Goal: Task Accomplishment & Management: Complete application form

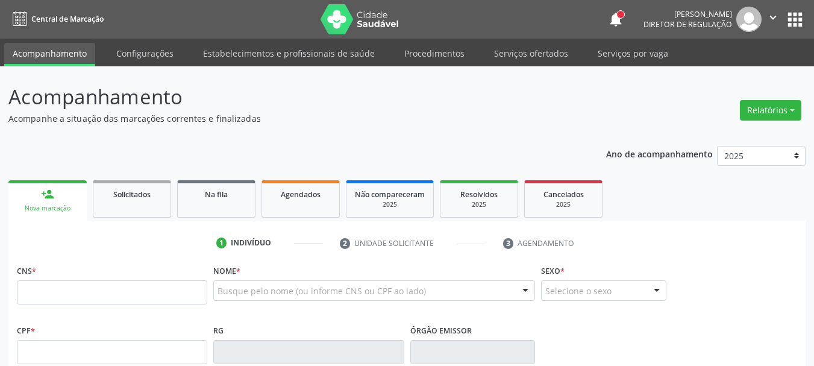
click at [532, 50] on link "Serviços ofertados" at bounding box center [531, 53] width 91 height 21
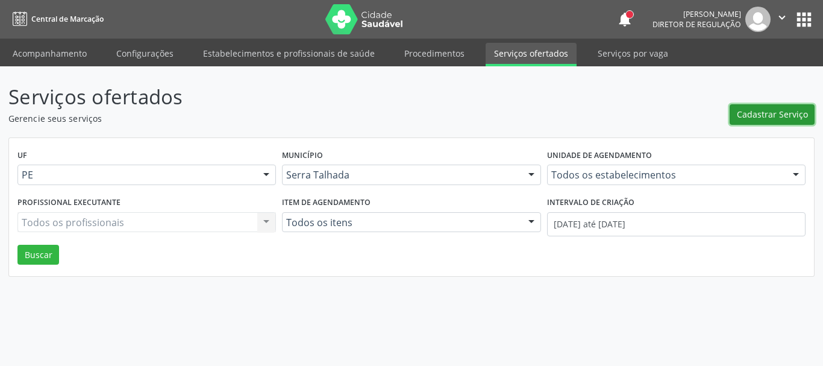
click at [760, 115] on span "Cadastrar Serviço" at bounding box center [772, 114] width 71 height 13
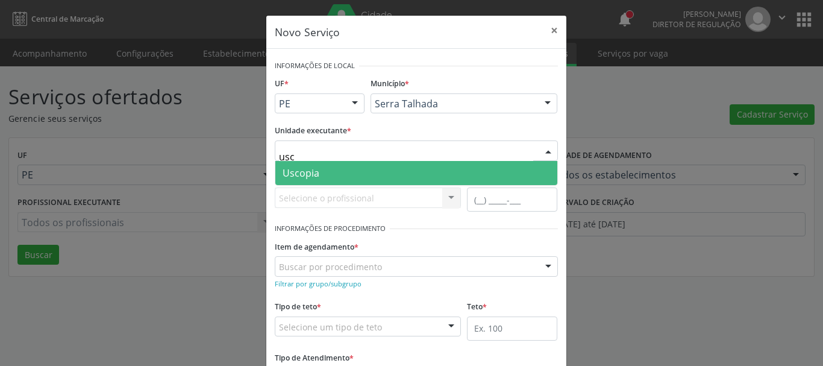
type input "usco"
click at [328, 169] on span "Uscopia" at bounding box center [416, 173] width 282 height 24
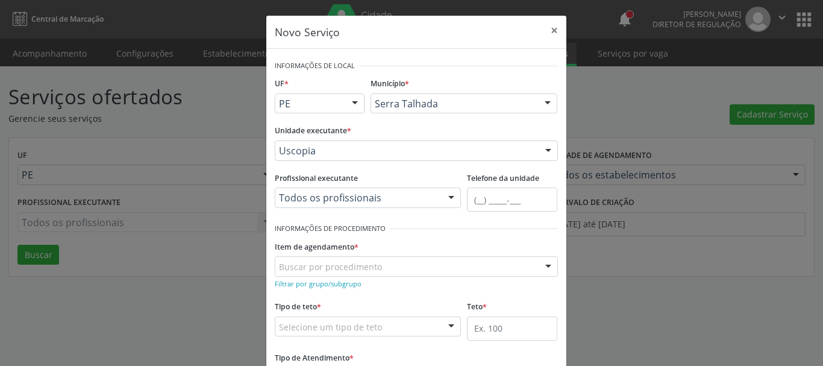
click at [419, 237] on div "Item de agendamento * Buscar por procedimento 0304070076 - .Quimioterapia de Le…" at bounding box center [416, 256] width 283 height 39
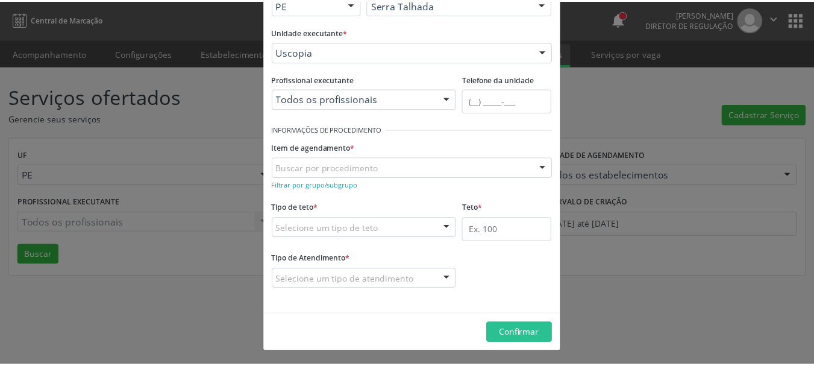
scroll to position [100, 0]
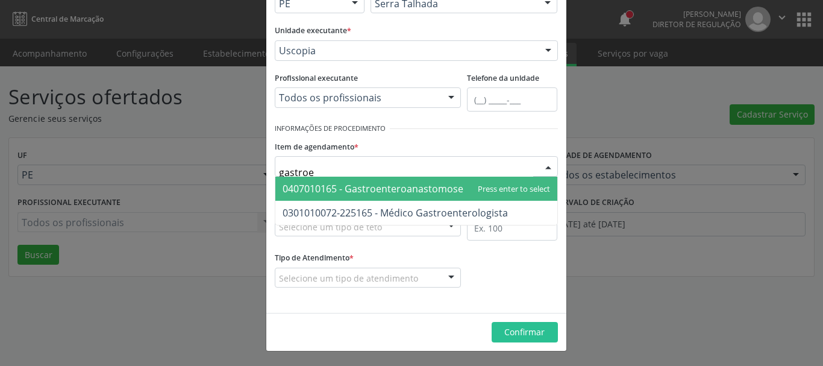
type input "gastroen"
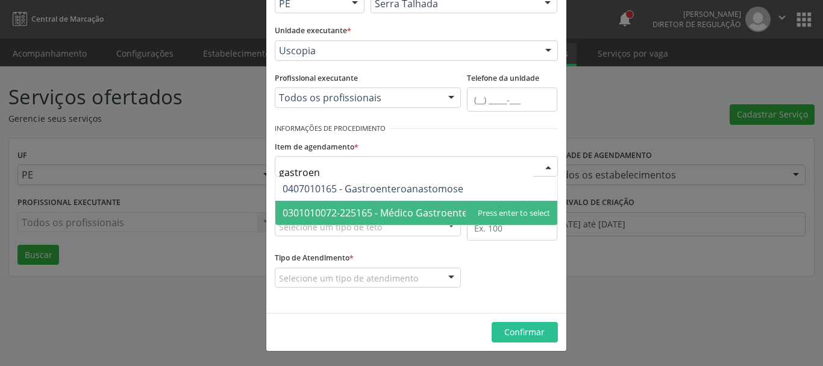
click at [406, 216] on span "0301010072-225165 - Médico Gastroenterologista" at bounding box center [395, 212] width 225 height 13
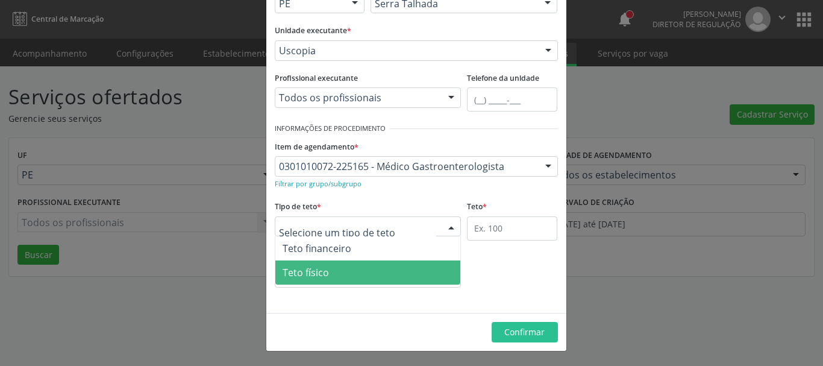
click at [332, 271] on span "Teto físico" at bounding box center [368, 272] width 186 height 24
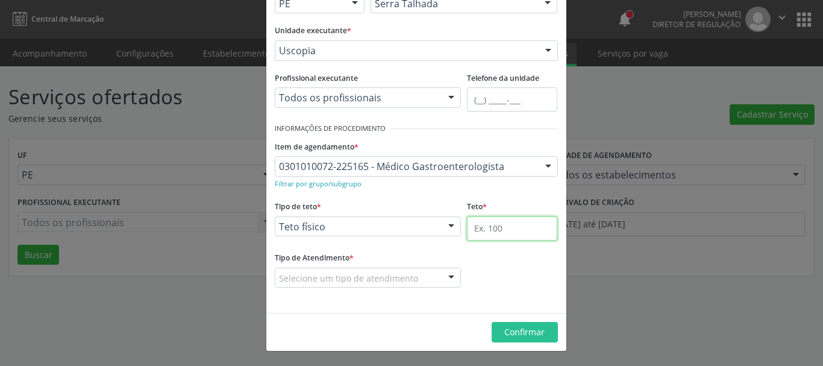
click at [501, 223] on input "text" at bounding box center [512, 228] width 90 height 24
type input "5"
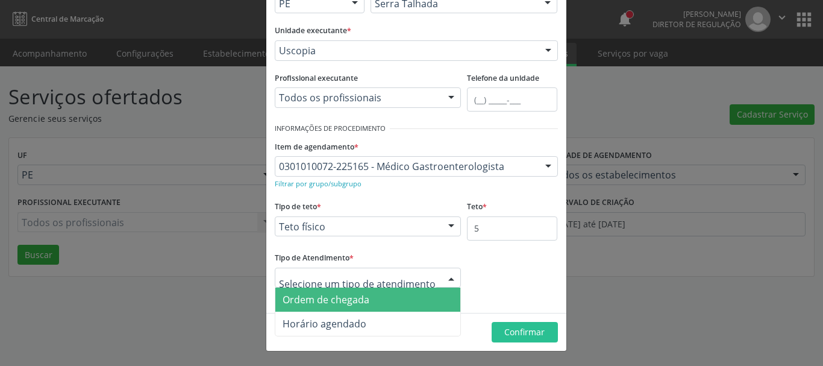
click at [348, 304] on span "Ordem de chegada" at bounding box center [326, 299] width 87 height 13
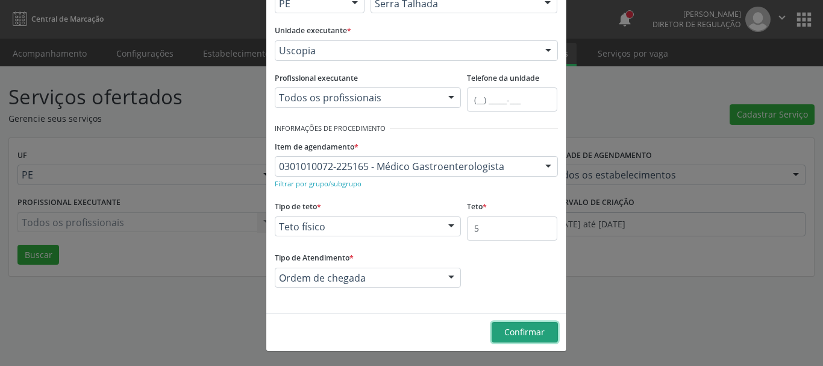
click at [510, 329] on span "Confirmar" at bounding box center [524, 331] width 40 height 11
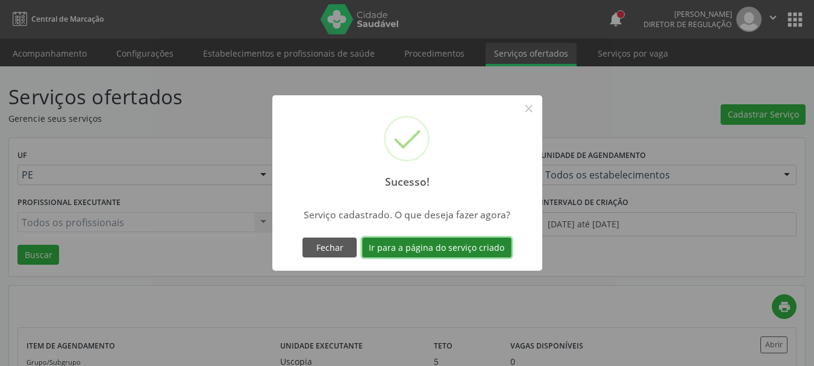
click at [471, 249] on button "Ir para a página do serviço criado" at bounding box center [436, 247] width 149 height 20
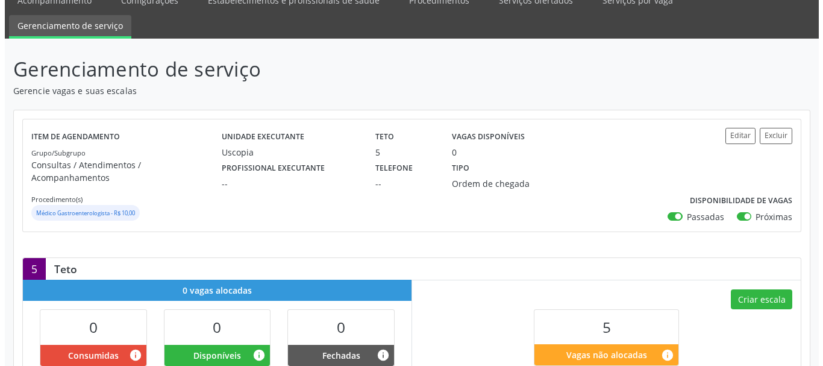
scroll to position [121, 0]
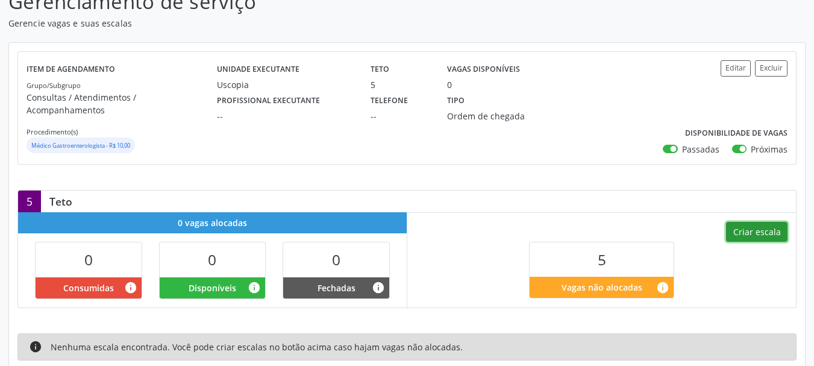
click at [755, 222] on button "Criar escala" at bounding box center [756, 232] width 61 height 20
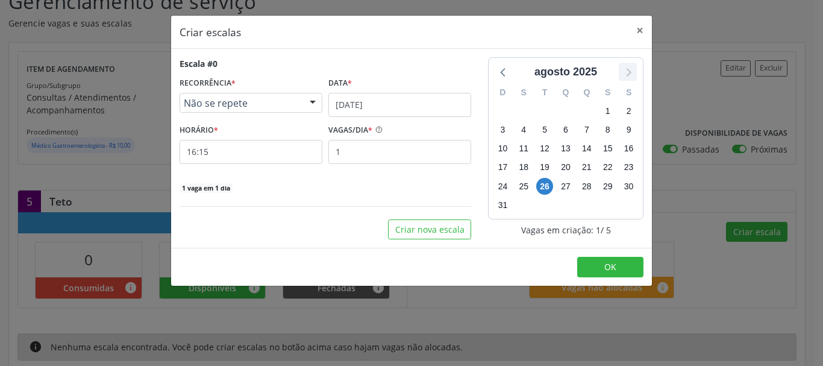
click at [630, 75] on icon at bounding box center [628, 72] width 16 height 16
click at [563, 112] on span "3" at bounding box center [565, 110] width 17 height 17
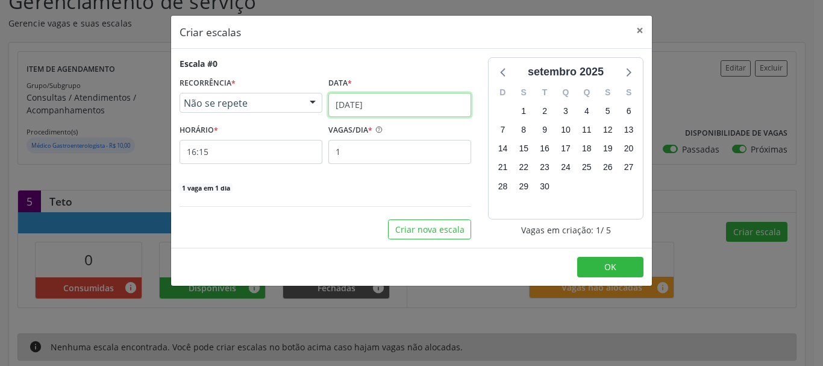
click at [394, 113] on body "Central de Marcação notifications [PERSON_NAME] Diretor de regulação  Configur…" at bounding box center [411, 62] width 823 height 366
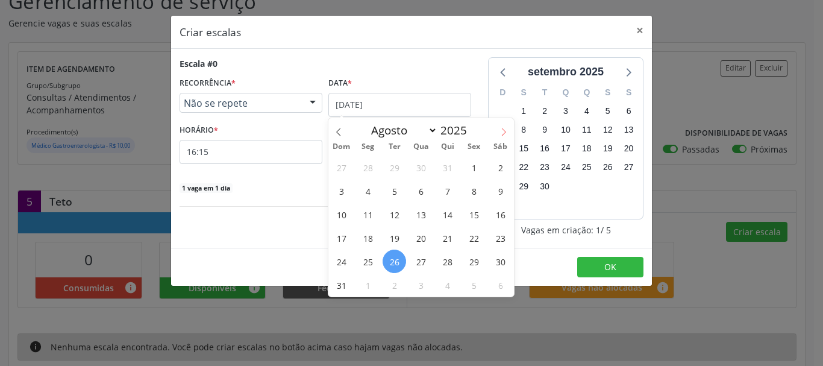
click at [501, 132] on icon at bounding box center [504, 132] width 8 height 8
select select "8"
click at [428, 168] on span "3" at bounding box center [421, 167] width 24 height 24
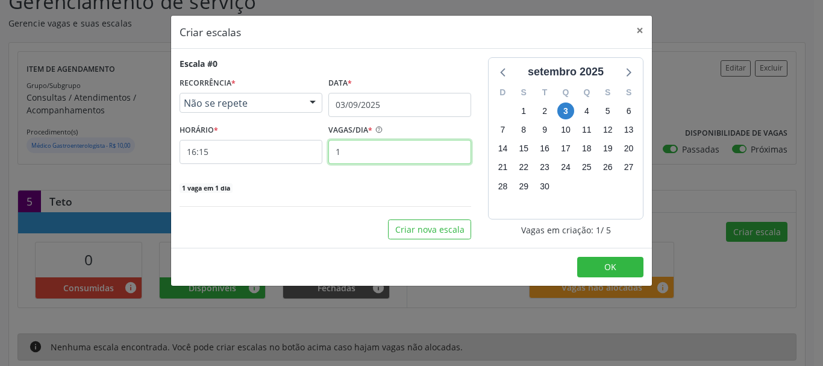
click at [367, 153] on input "1" at bounding box center [399, 152] width 143 height 24
type input "5"
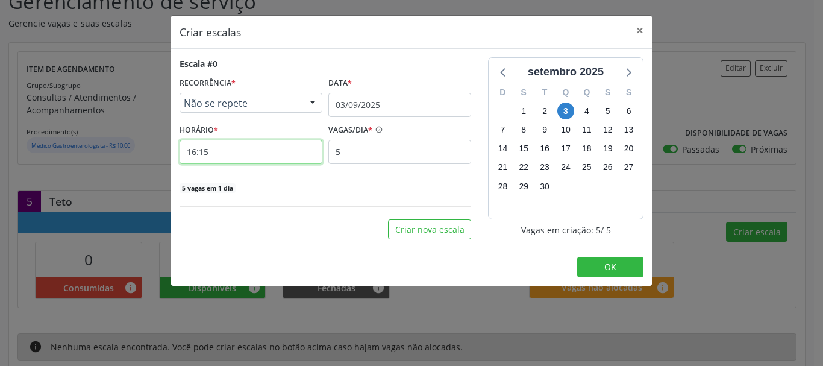
click at [239, 151] on input "16:15" at bounding box center [251, 152] width 143 height 24
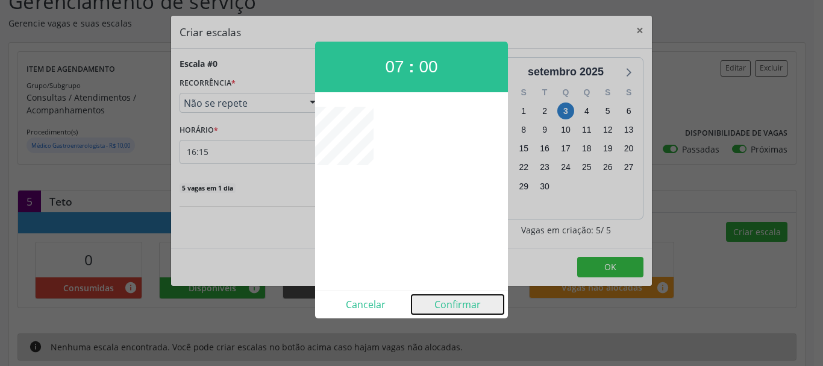
click at [452, 308] on button "Confirmar" at bounding box center [458, 304] width 92 height 19
type input "07:00"
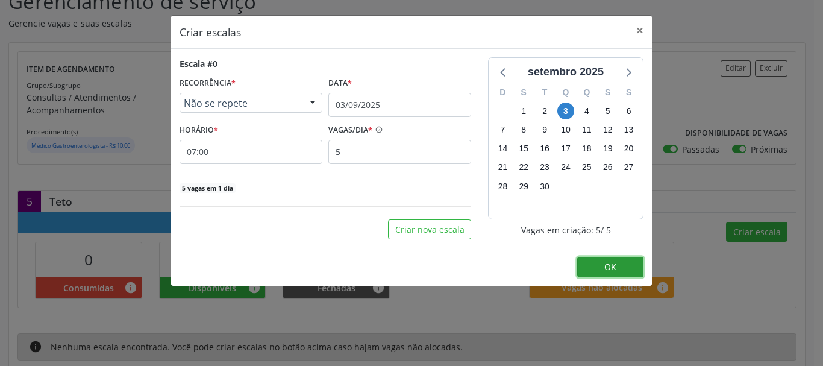
click at [617, 268] on button "OK" at bounding box center [610, 267] width 66 height 20
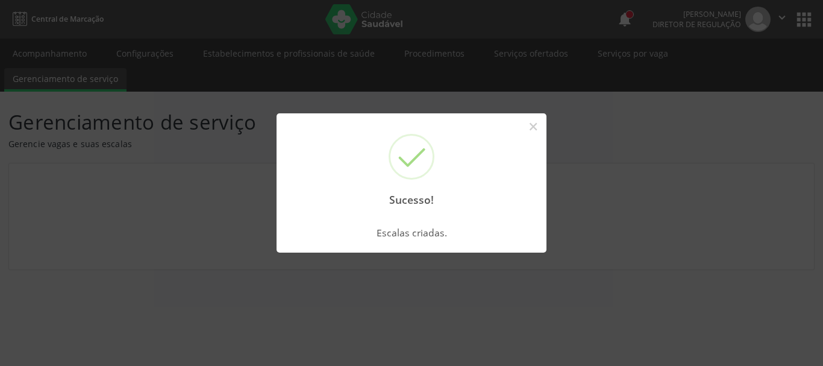
scroll to position [0, 0]
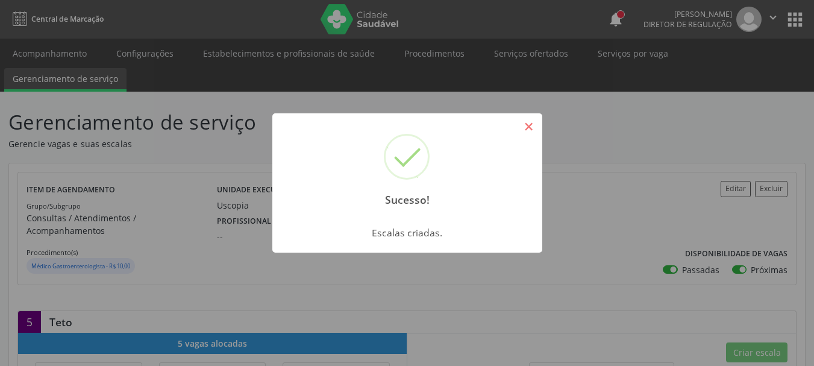
click at [527, 126] on button "×" at bounding box center [529, 126] width 20 height 20
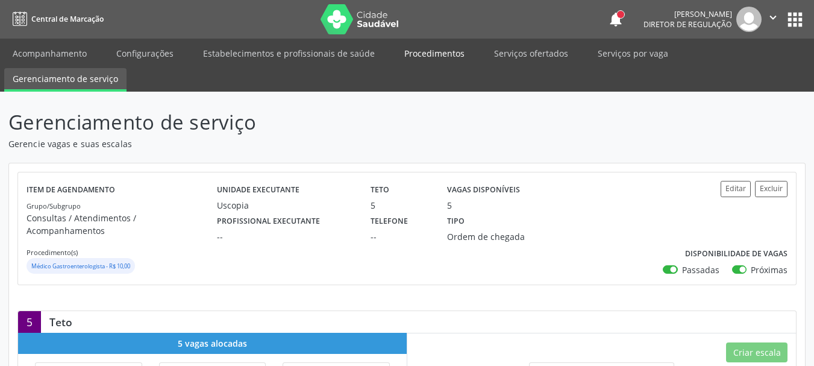
click at [424, 57] on link "Procedimentos" at bounding box center [434, 53] width 77 height 21
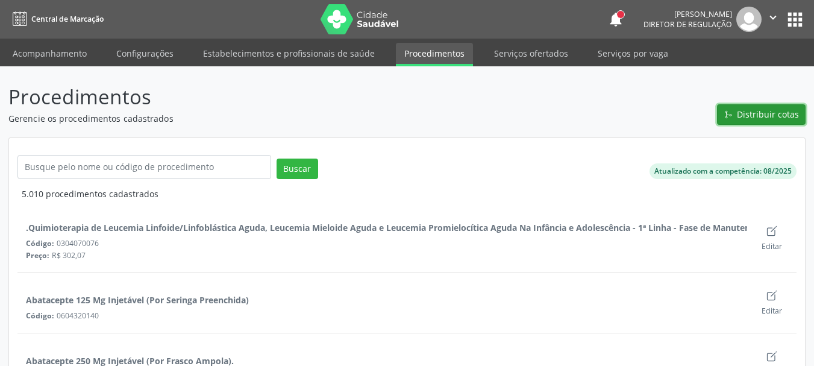
click at [766, 119] on span "Distribuir cotas" at bounding box center [768, 114] width 62 height 13
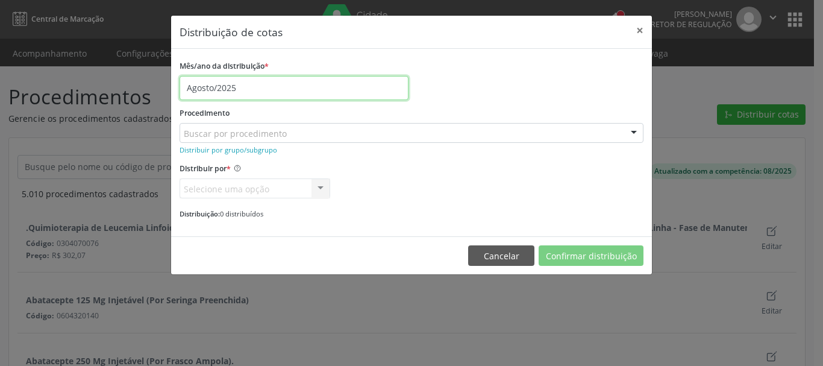
click at [201, 83] on input "Agosto/2025" at bounding box center [294, 88] width 229 height 24
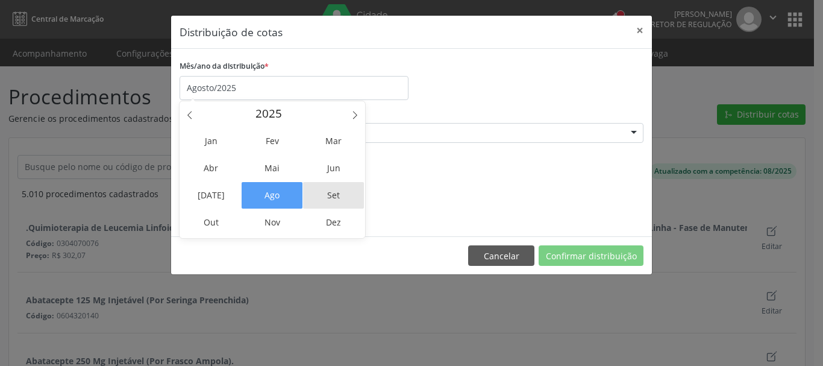
click at [324, 187] on span "Set" at bounding box center [333, 195] width 61 height 27
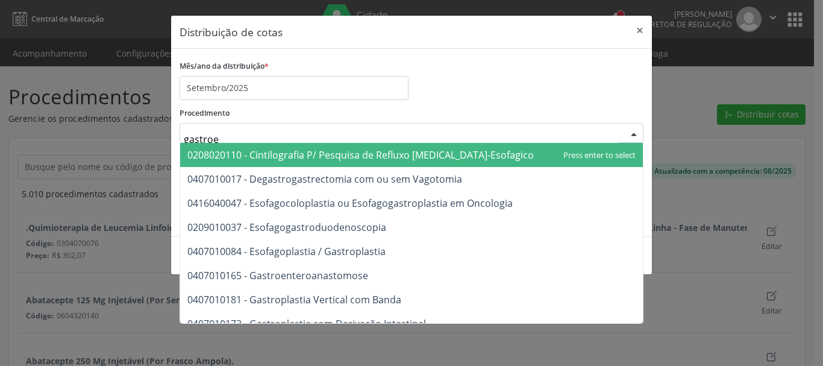
type input "gastroen"
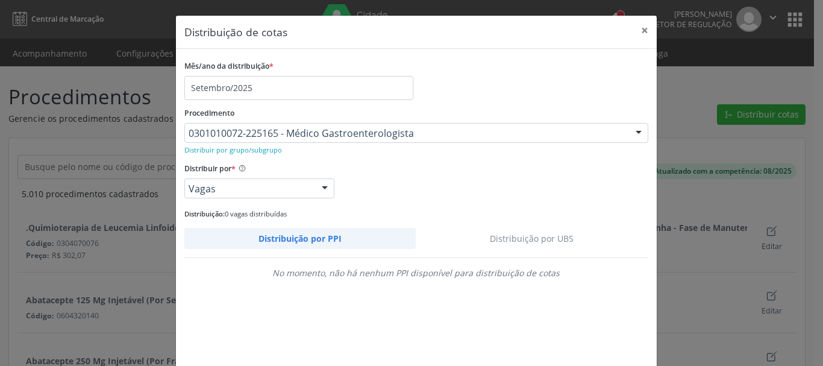
click at [515, 243] on link "Distribuição por UBS" at bounding box center [532, 238] width 233 height 21
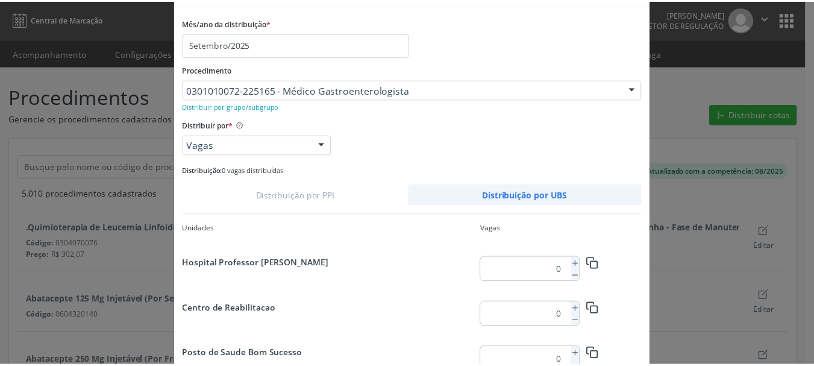
scroll to position [113, 0]
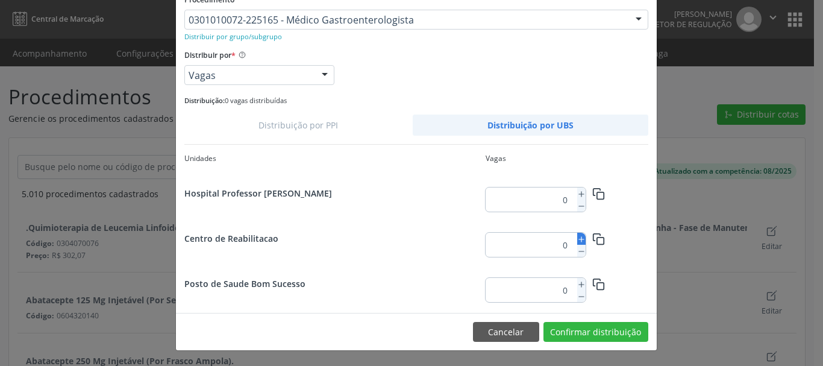
click at [577, 243] on icon at bounding box center [581, 239] width 8 height 8
click at [577, 240] on icon at bounding box center [581, 239] width 8 height 8
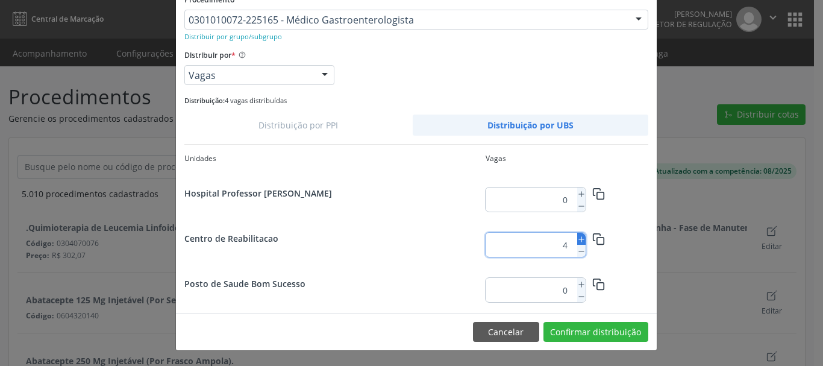
type input "5"
click at [588, 336] on button "Confirmar distribuição" at bounding box center [596, 332] width 105 height 20
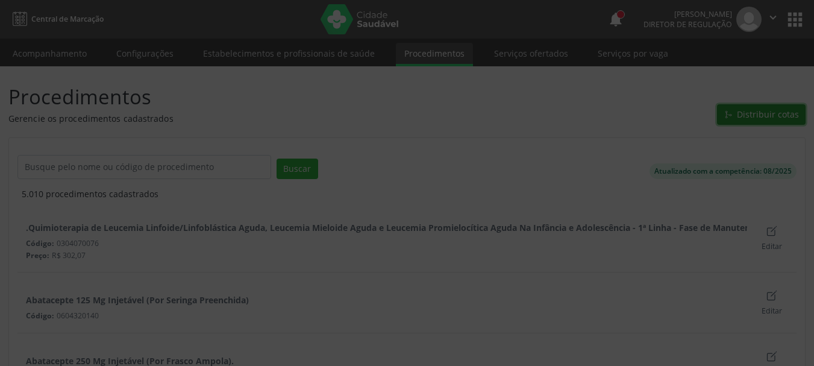
scroll to position [0, 0]
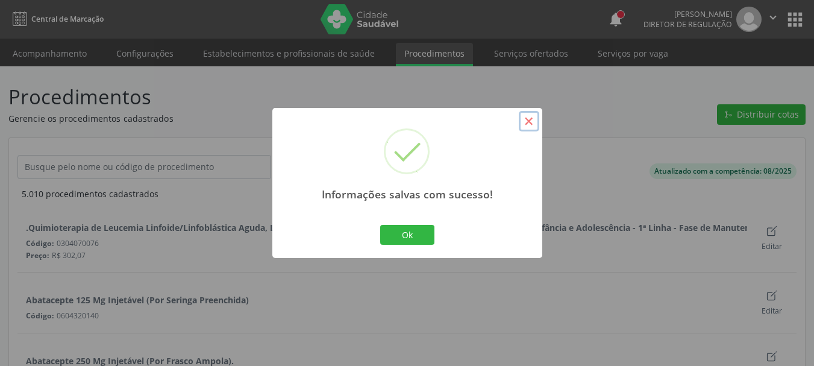
click at [528, 122] on button "×" at bounding box center [529, 121] width 20 height 20
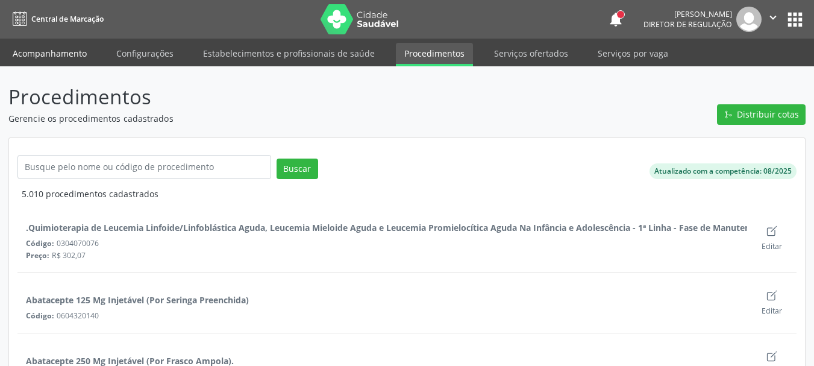
click at [49, 45] on link "Acompanhamento" at bounding box center [49, 53] width 91 height 21
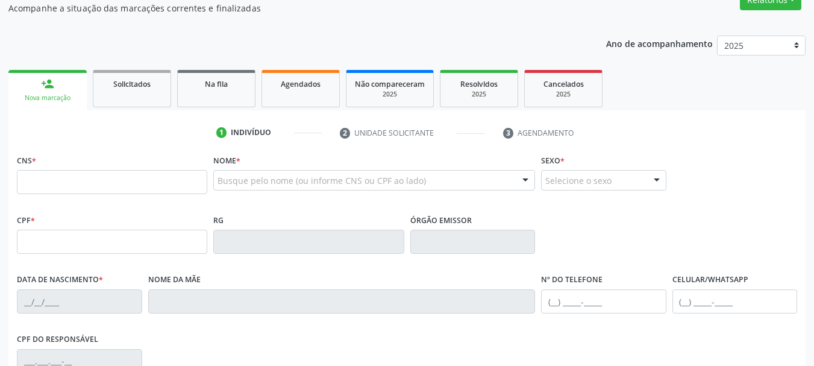
scroll to position [121, 0]
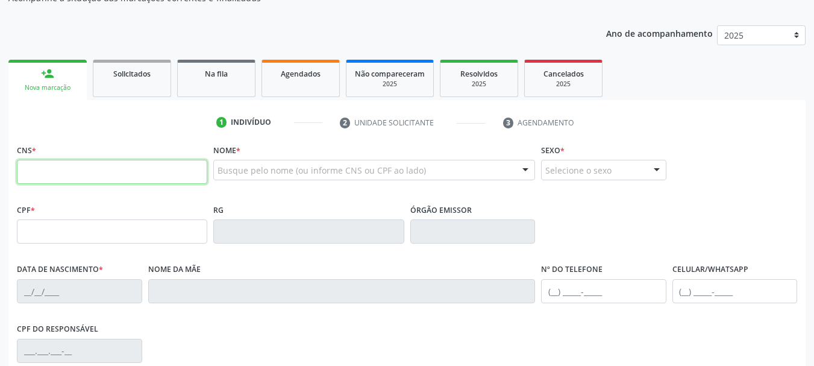
click at [55, 165] on input "text" at bounding box center [112, 172] width 190 height 24
type input "700 4044 6634 4443"
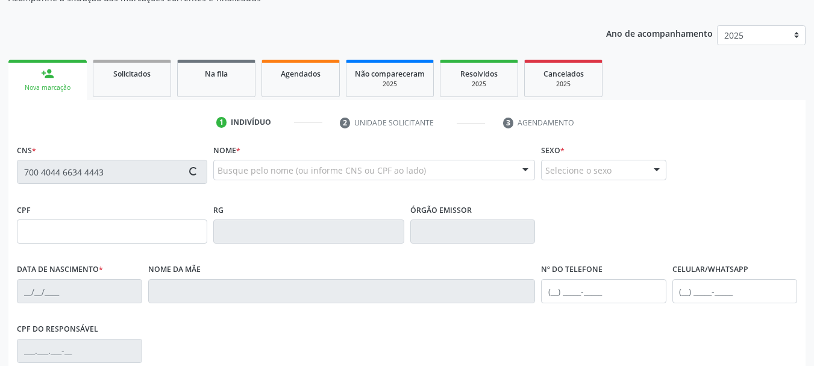
type input "009.060.304-47"
type input "[DATE]"
type input "[DATE][PERSON_NAME]"
type input "[PHONE_NUMBER]"
type input "69"
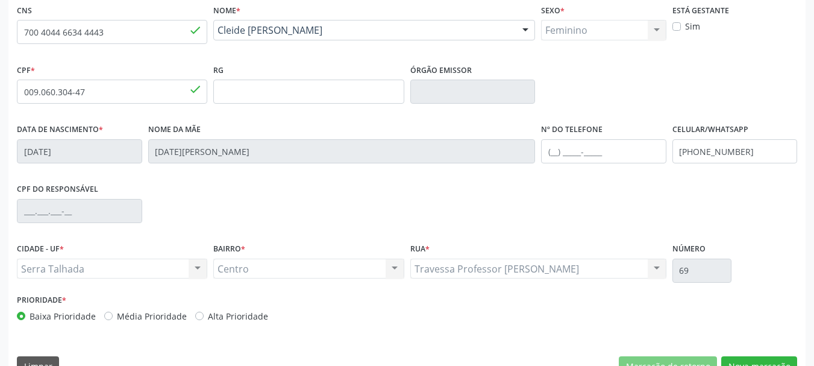
scroll to position [287, 0]
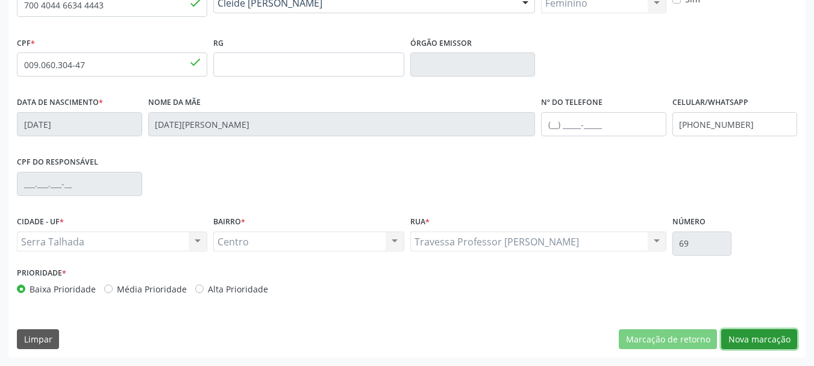
click at [768, 340] on button "Nova marcação" at bounding box center [759, 339] width 76 height 20
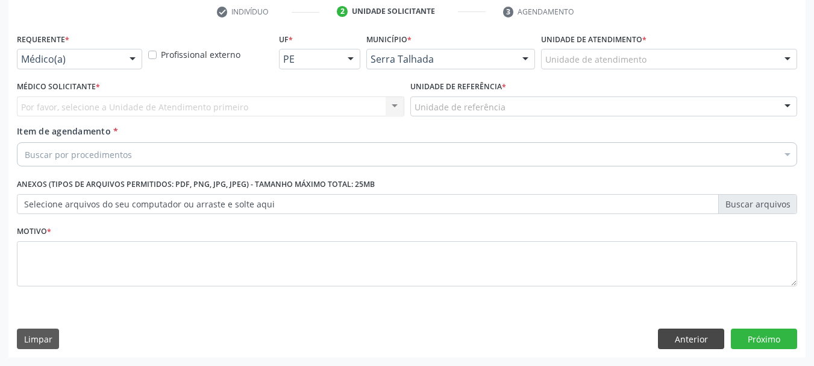
click at [682, 325] on div "Requerente * Médico(a) Médico(a) Enfermeiro(a) Paciente Nenhum resultado encont…" at bounding box center [406, 193] width 797 height 327
click at [684, 333] on button "Anterior" at bounding box center [691, 338] width 66 height 20
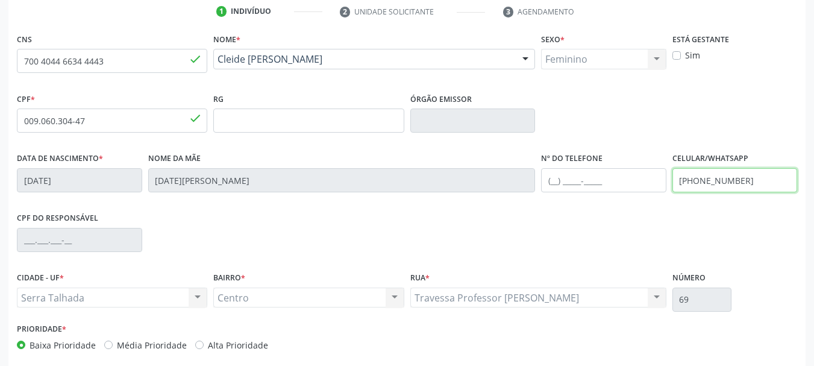
click at [724, 174] on input "[PHONE_NUMBER]" at bounding box center [734, 180] width 125 height 24
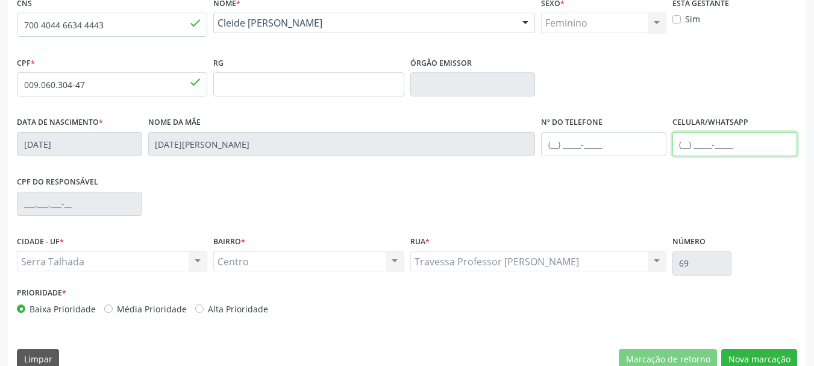
scroll to position [287, 0]
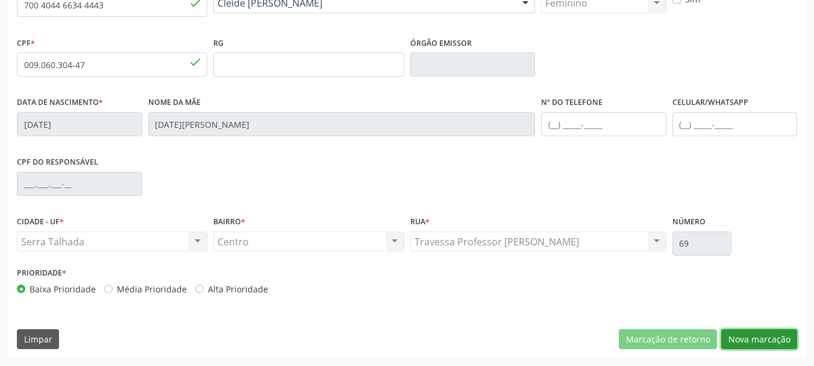
click at [748, 334] on button "Nova marcação" at bounding box center [759, 339] width 76 height 20
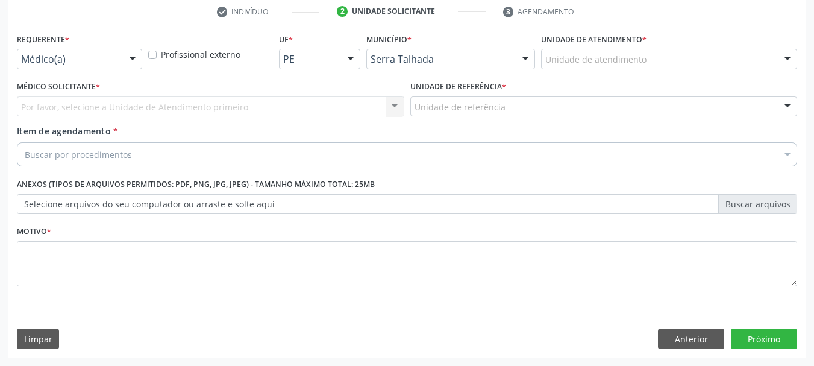
scroll to position [231, 0]
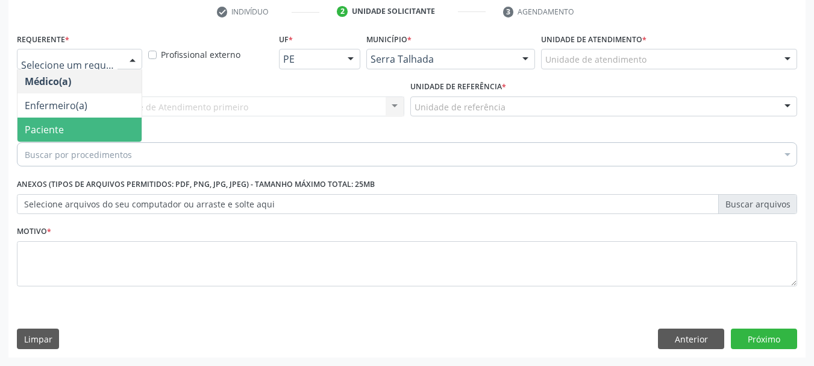
click at [59, 127] on span "Paciente" at bounding box center [44, 129] width 39 height 13
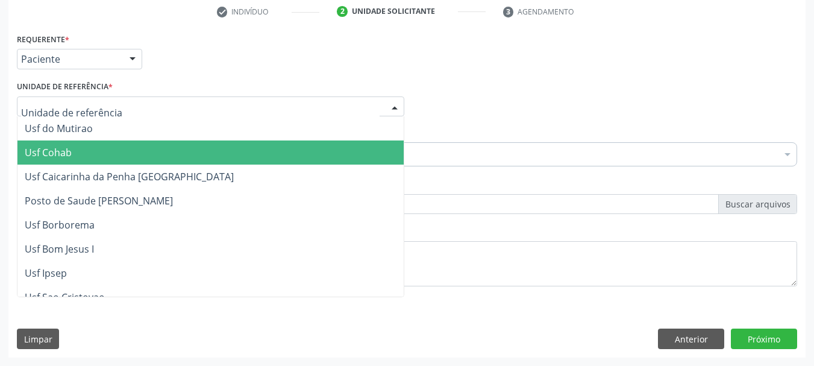
type input "e"
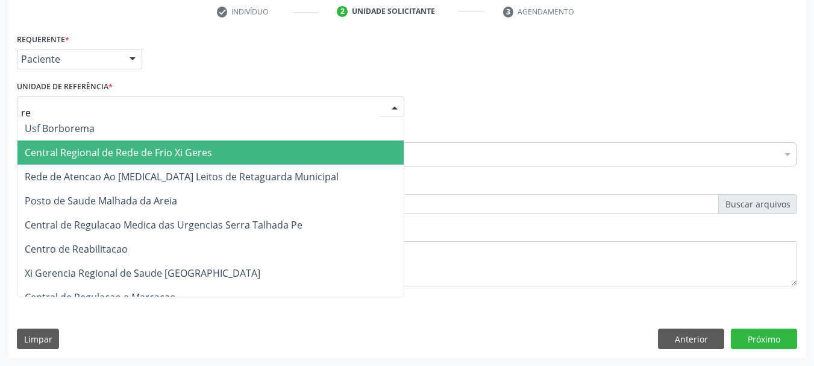
type input "rea"
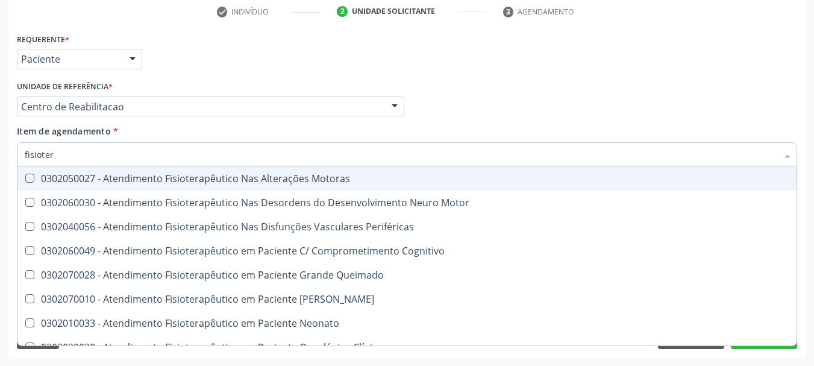
type input "fisiotera"
click at [59, 177] on div "0302050027 - Atendimento Fisioterapêutico Nas Alterações Motoras" at bounding box center [407, 179] width 765 height 10
checkbox Motoras "true"
click at [162, 65] on div "Requerente * Paciente Médico(a) Enfermeiro(a) Paciente Nenhum resultado encontr…" at bounding box center [407, 53] width 786 height 47
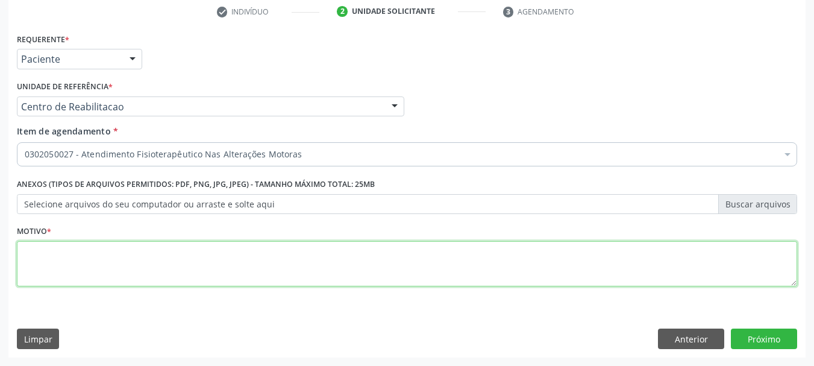
click at [49, 248] on textarea at bounding box center [407, 264] width 780 height 46
type textarea "."
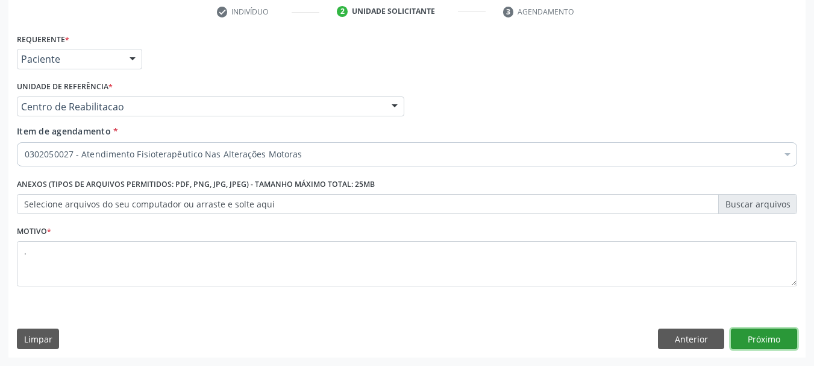
click at [766, 342] on button "Próximo" at bounding box center [764, 338] width 66 height 20
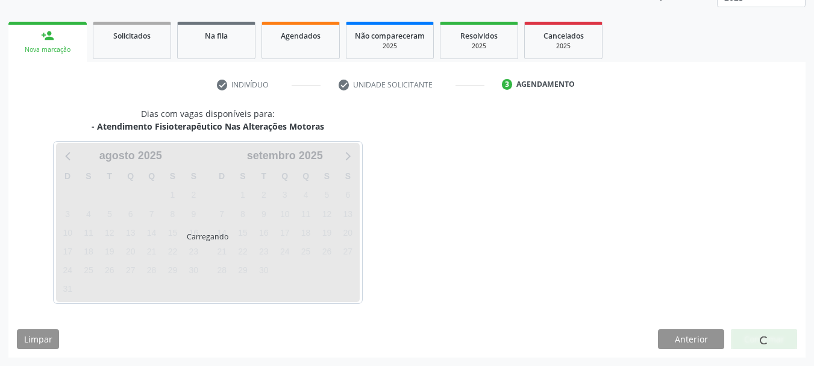
scroll to position [158, 0]
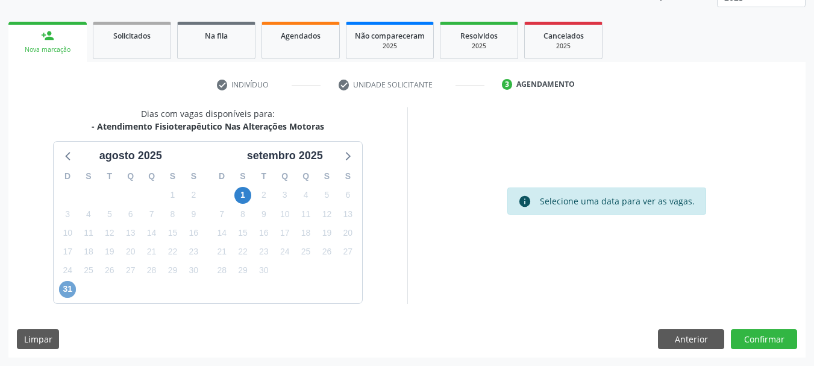
click at [69, 285] on span "31" at bounding box center [67, 289] width 17 height 17
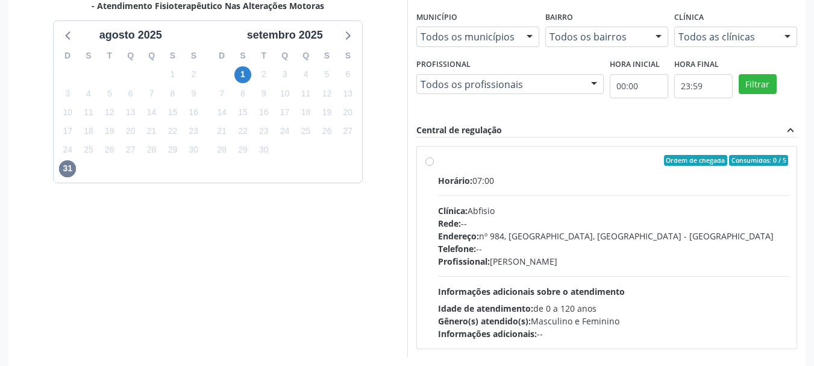
click at [475, 203] on div "Horário: 07:00 Clínica: Abfisio Rede: -- Endereço: [STREET_ADDRESS] Telefone: -…" at bounding box center [613, 257] width 351 height 166
click at [434, 166] on input "Ordem de chegada Consumidos: 0 / 5 Horário: 07:00 Clínica: Abfisio Rede: -- End…" at bounding box center [429, 160] width 8 height 11
radio input "true"
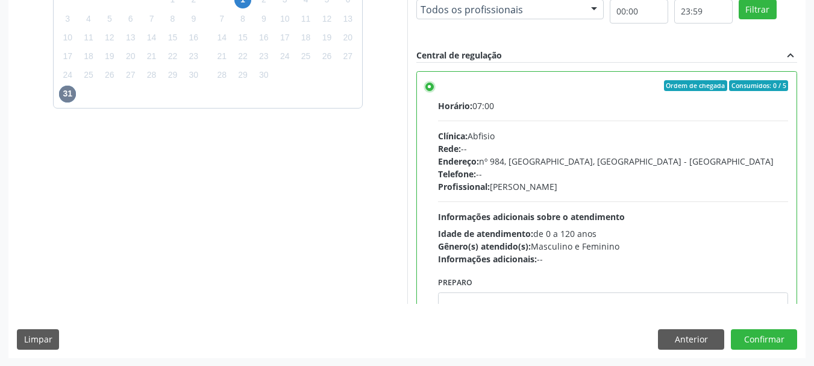
scroll to position [354, 0]
click at [778, 336] on button "Confirmar" at bounding box center [764, 338] width 66 height 20
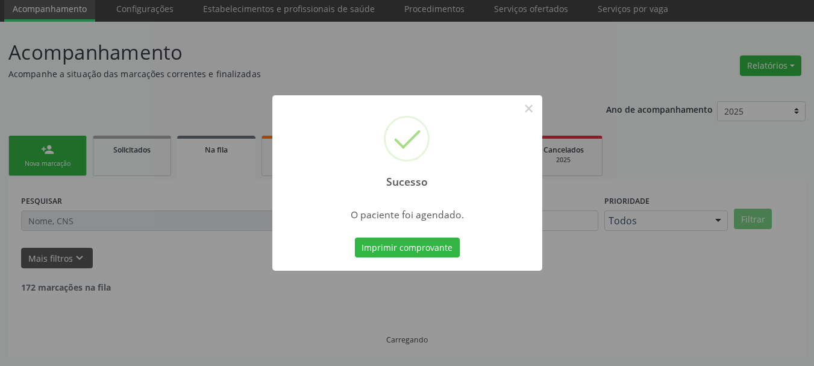
scroll to position [32, 0]
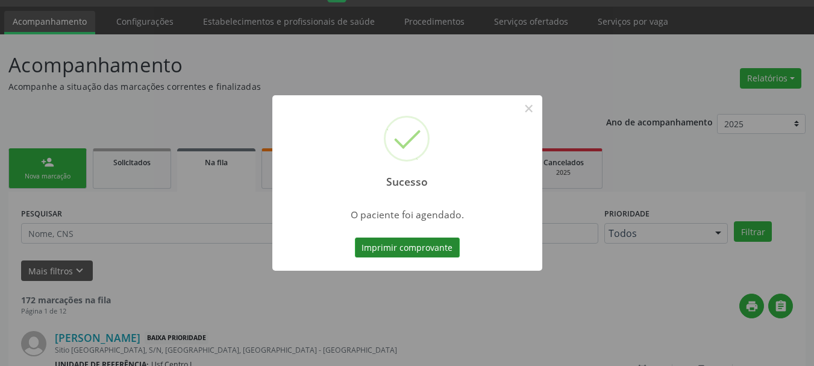
click at [425, 257] on button "Imprimir comprovante" at bounding box center [407, 247] width 105 height 20
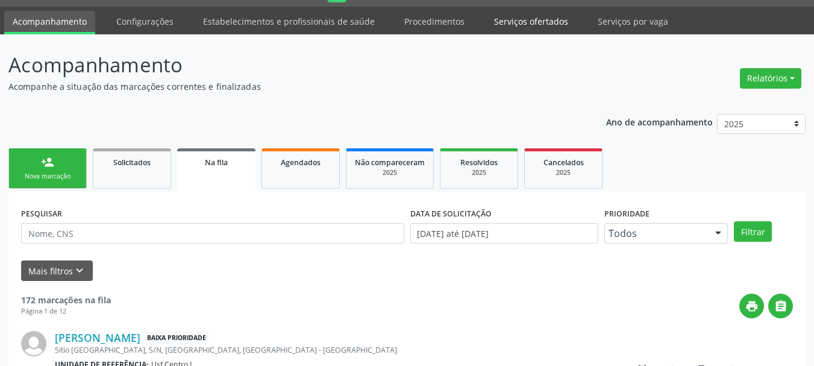
click at [506, 19] on link "Serviços ofertados" at bounding box center [531, 21] width 91 height 21
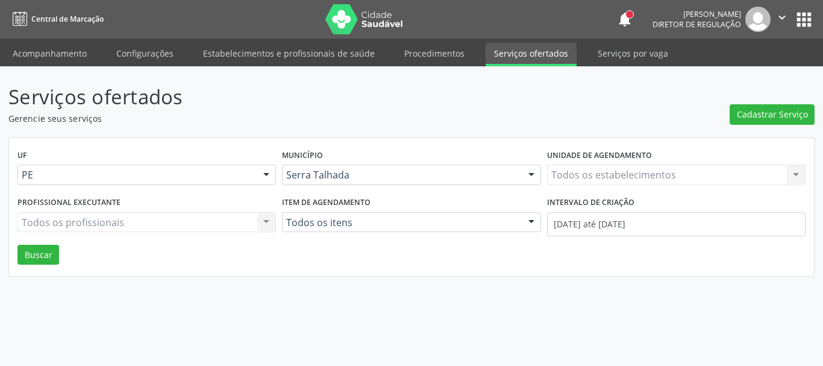
click at [571, 176] on div "Todos os estabelecimentos Todos os estabelecimentos Nenhum resultado encontrado…" at bounding box center [676, 175] width 259 height 20
click at [576, 168] on div "Todos os estabelecimentos" at bounding box center [676, 175] width 259 height 20
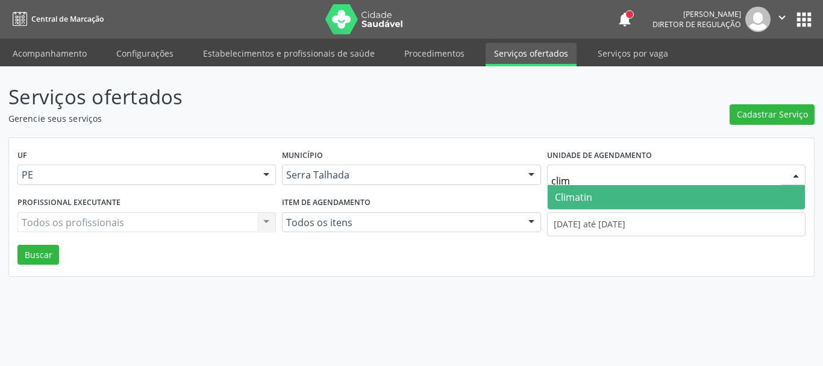
type input "clima"
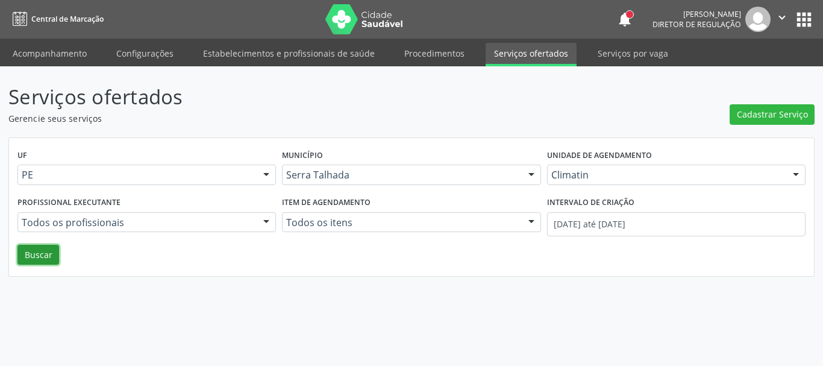
click at [45, 259] on button "Buscar" at bounding box center [38, 255] width 42 height 20
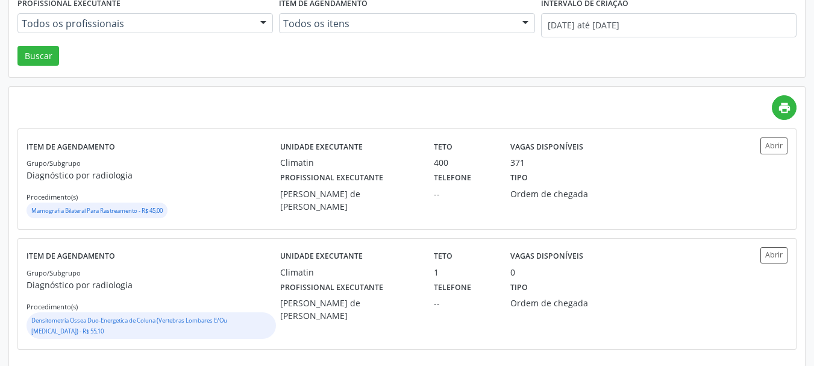
scroll to position [208, 0]
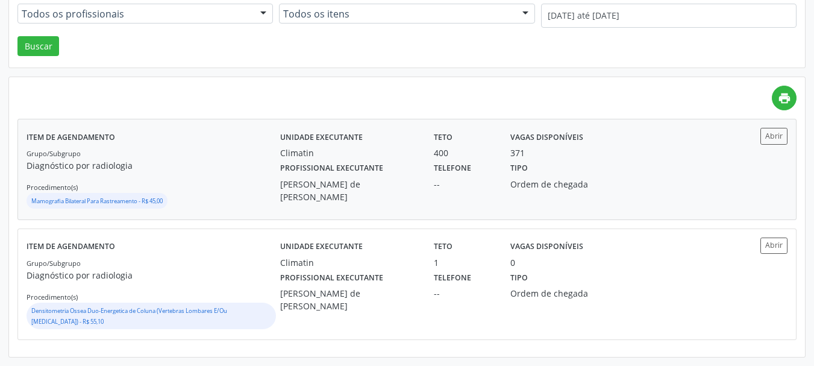
click at [228, 180] on div "Grupo/Subgrupo Diagnóstico por radiologia Procedimento(s) Mamografia Bilateral …" at bounding box center [154, 178] width 254 height 64
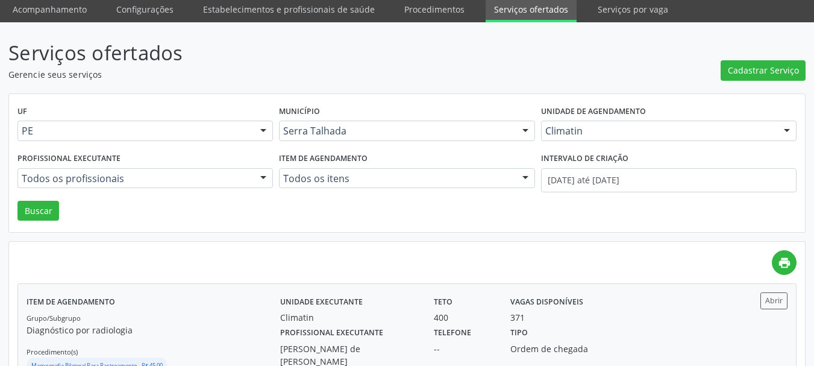
scroll to position [28, 0]
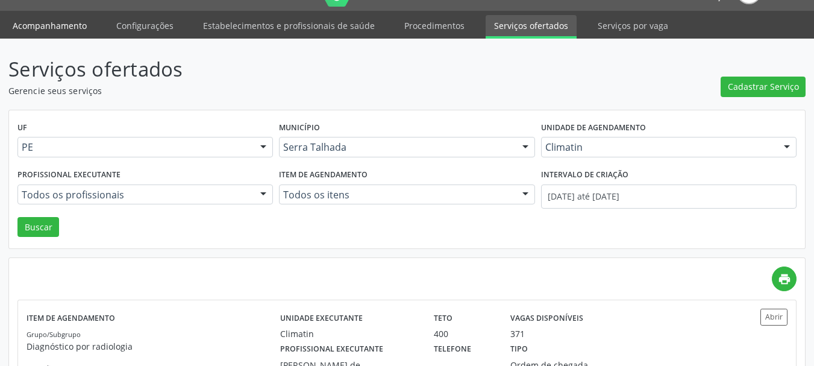
click at [57, 21] on link "Acompanhamento" at bounding box center [49, 25] width 91 height 21
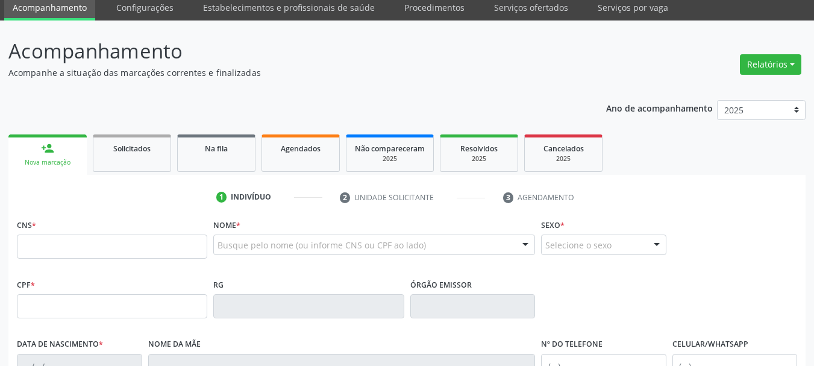
scroll to position [121, 0]
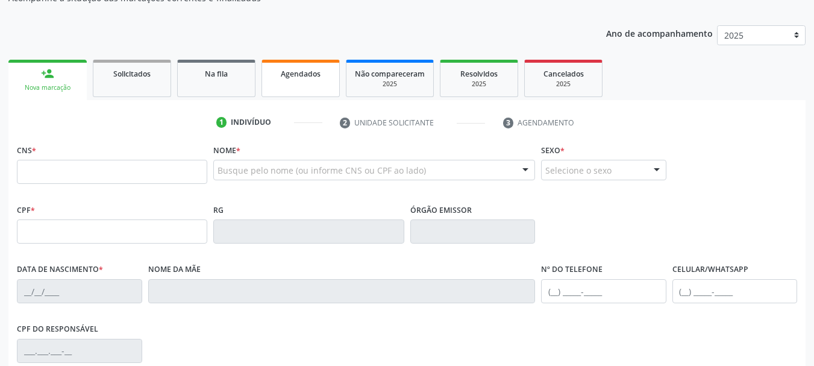
click at [309, 80] on link "Agendados" at bounding box center [301, 78] width 78 height 37
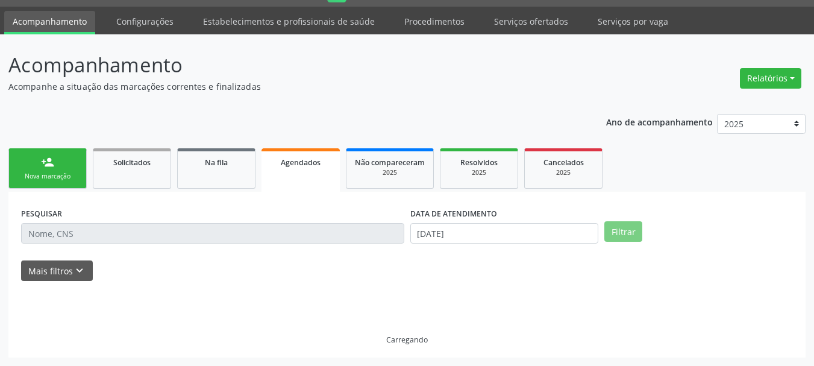
scroll to position [32, 0]
click at [88, 269] on button "Mais filtros keyboard_arrow_down" at bounding box center [57, 270] width 72 height 21
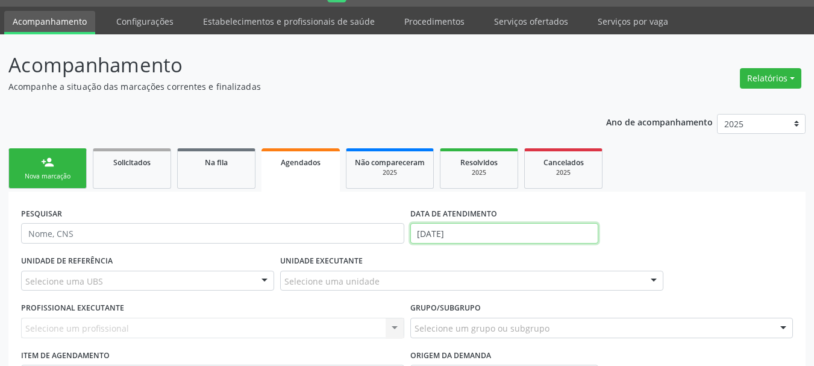
click at [466, 237] on input "[DATE]" at bounding box center [504, 233] width 189 height 20
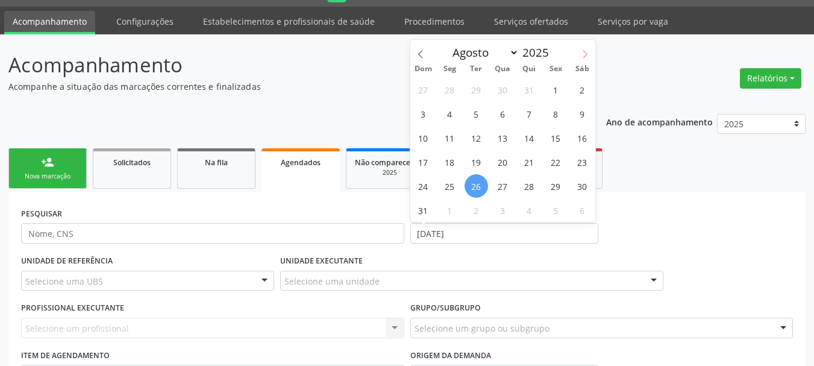
click at [581, 51] on icon at bounding box center [585, 54] width 8 height 8
select select "8"
click at [451, 95] on span "1" at bounding box center [450, 90] width 24 height 24
type input "[DATE]"
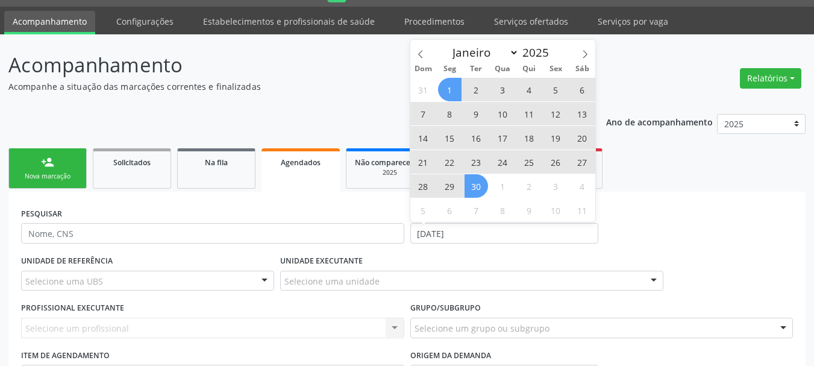
click at [477, 187] on span "30" at bounding box center [477, 186] width 24 height 24
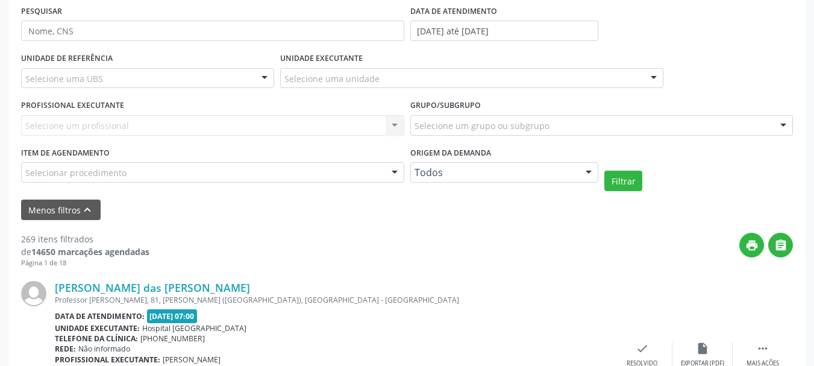
scroll to position [213, 0]
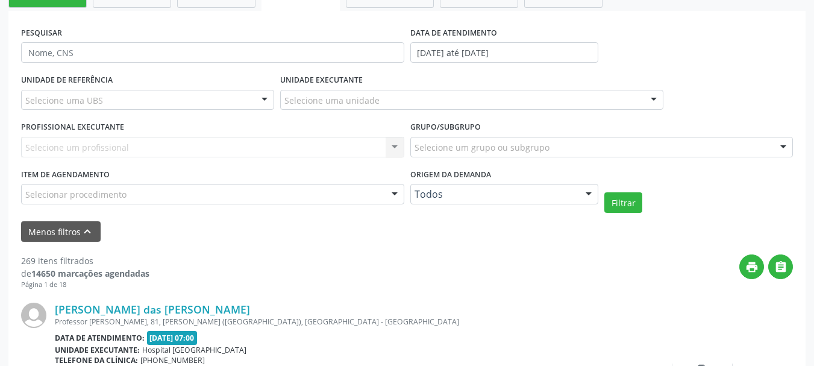
click at [85, 148] on div "Selecione um profissional Nenhum resultado encontrado para: " " Não há nenhuma …" at bounding box center [212, 147] width 383 height 20
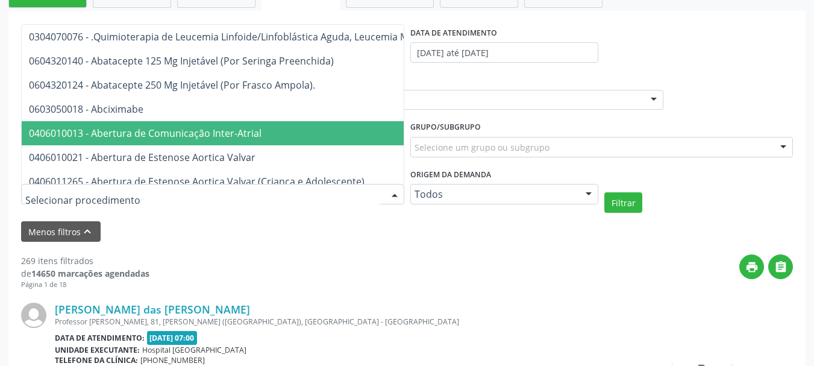
click at [187, 222] on div "Menos filtros keyboard_arrow_up" at bounding box center [407, 231] width 778 height 21
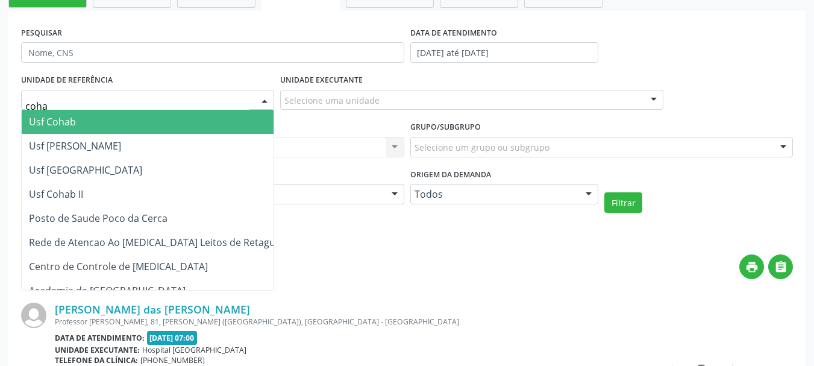
type input "cohab"
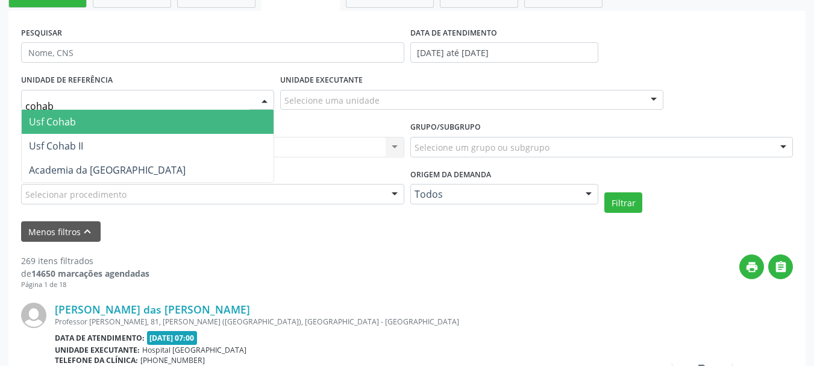
click at [84, 131] on span "Usf Cohab" at bounding box center [148, 122] width 252 height 24
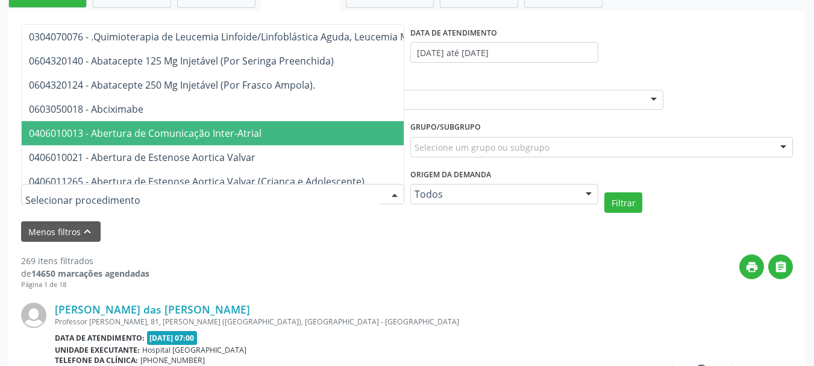
click at [285, 239] on div "Menos filtros keyboard_arrow_up" at bounding box center [407, 231] width 778 height 21
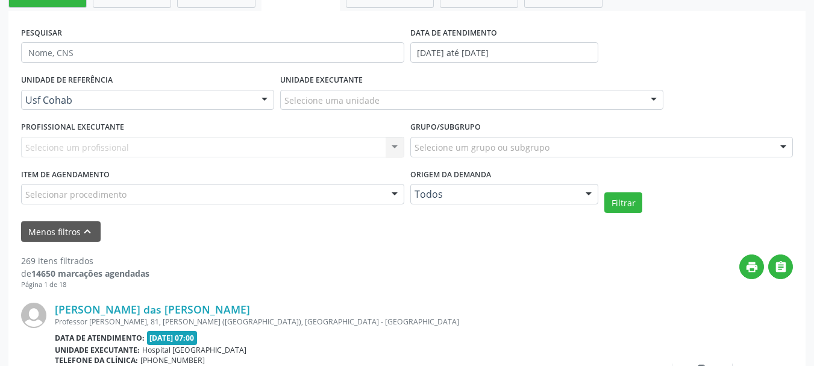
click at [98, 146] on div "Selecione um profissional Nenhum resultado encontrado para: " " Não há nenhuma …" at bounding box center [212, 147] width 383 height 20
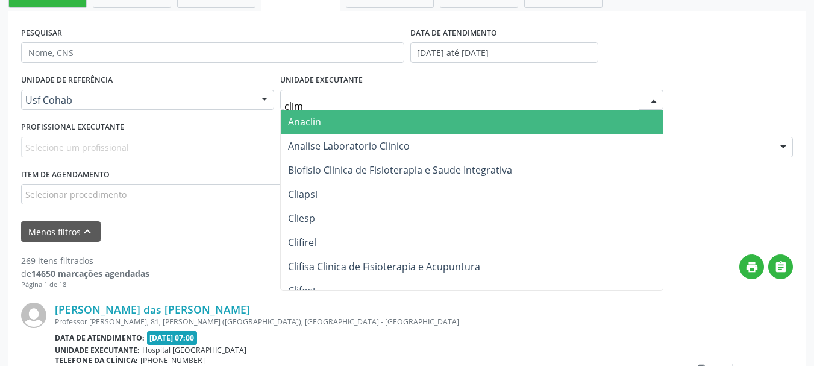
type input "clima"
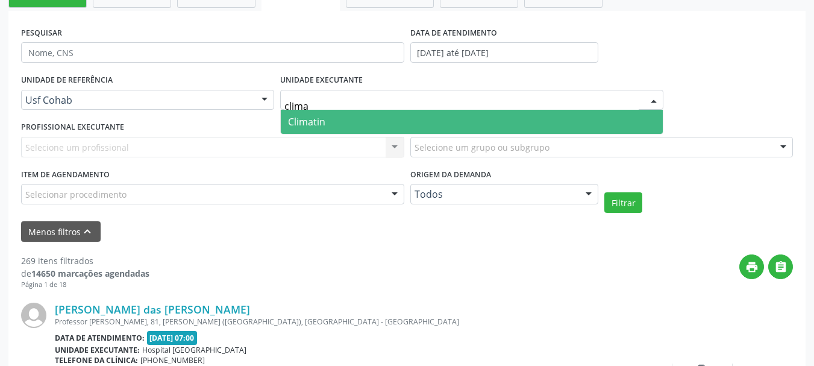
click at [318, 109] on input "clima" at bounding box center [461, 106] width 354 height 24
click at [322, 118] on span "Climatin" at bounding box center [306, 121] width 37 height 13
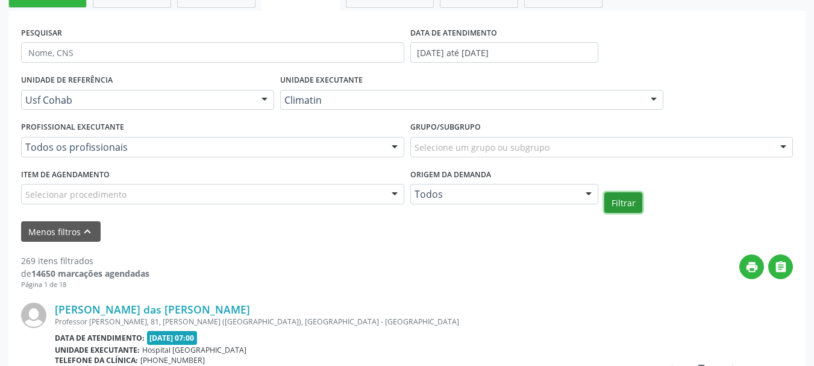
click at [628, 204] on button "Filtrar" at bounding box center [623, 202] width 38 height 20
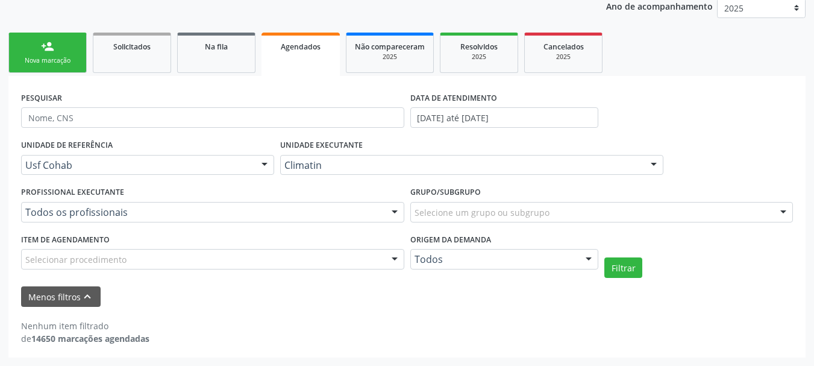
scroll to position [148, 0]
